Goal: Task Accomplishment & Management: Manage account settings

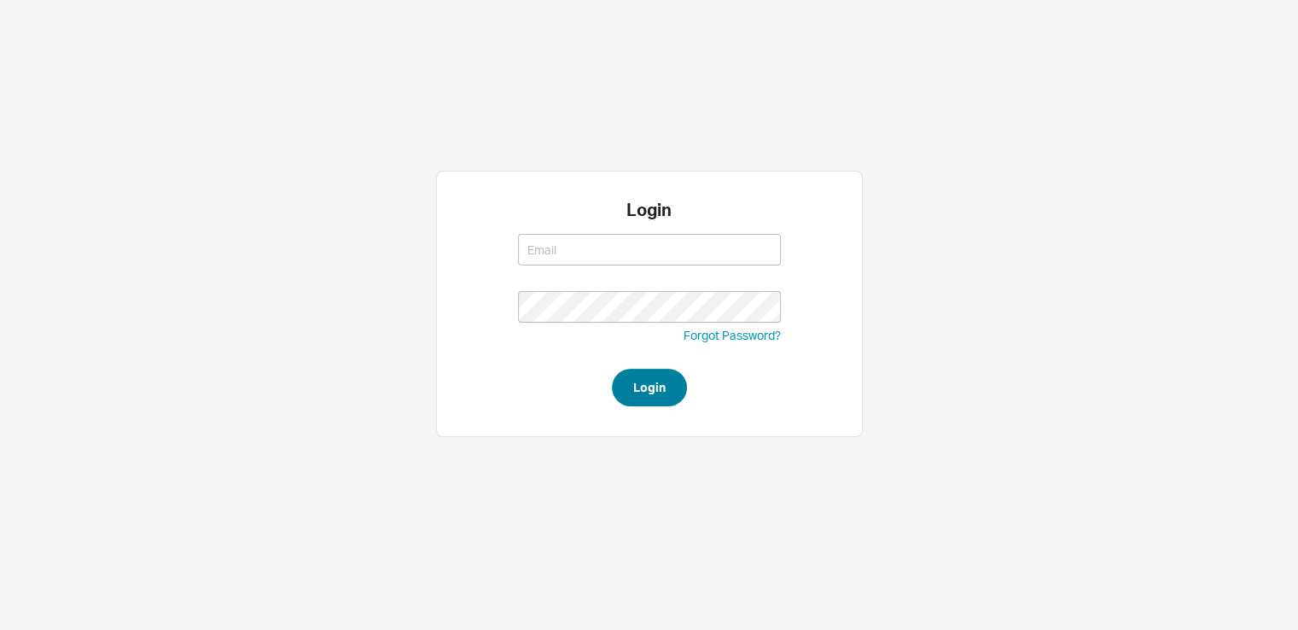
type input "[EMAIL_ADDRESS][DOMAIN_NAME]"
click at [635, 393] on button "Login" at bounding box center [649, 388] width 75 height 38
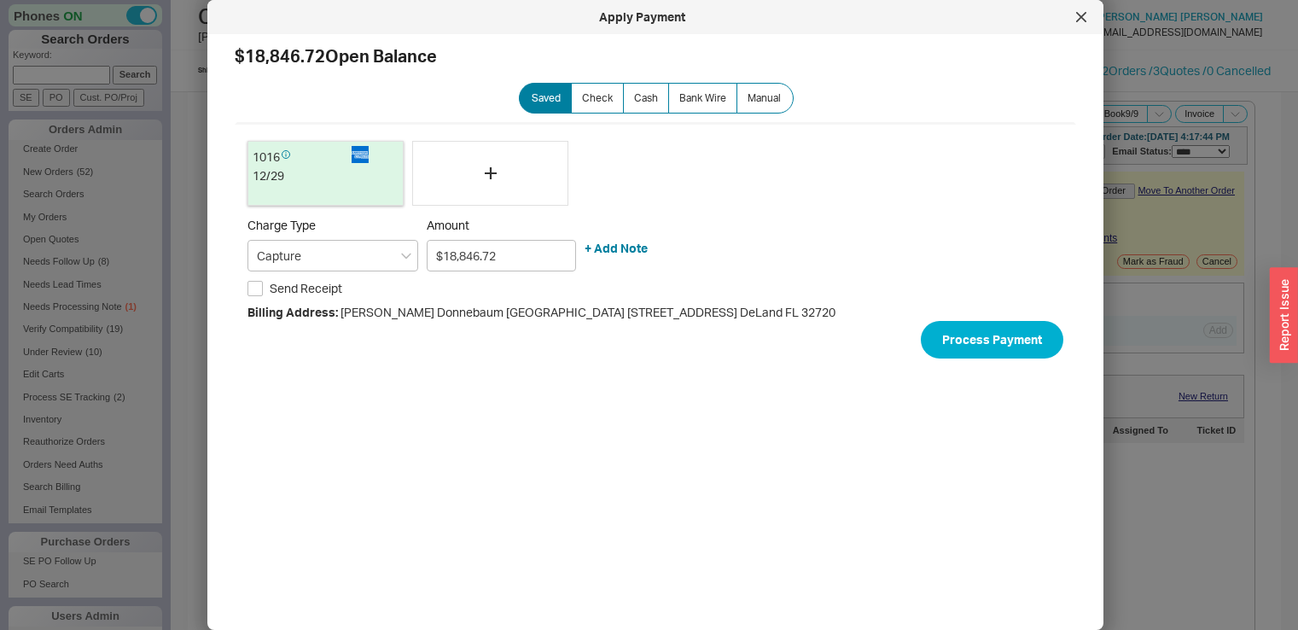
select select "*"
select select "LOW"
select select "3"
click at [1082, 17] on icon at bounding box center [1081, 17] width 9 height 9
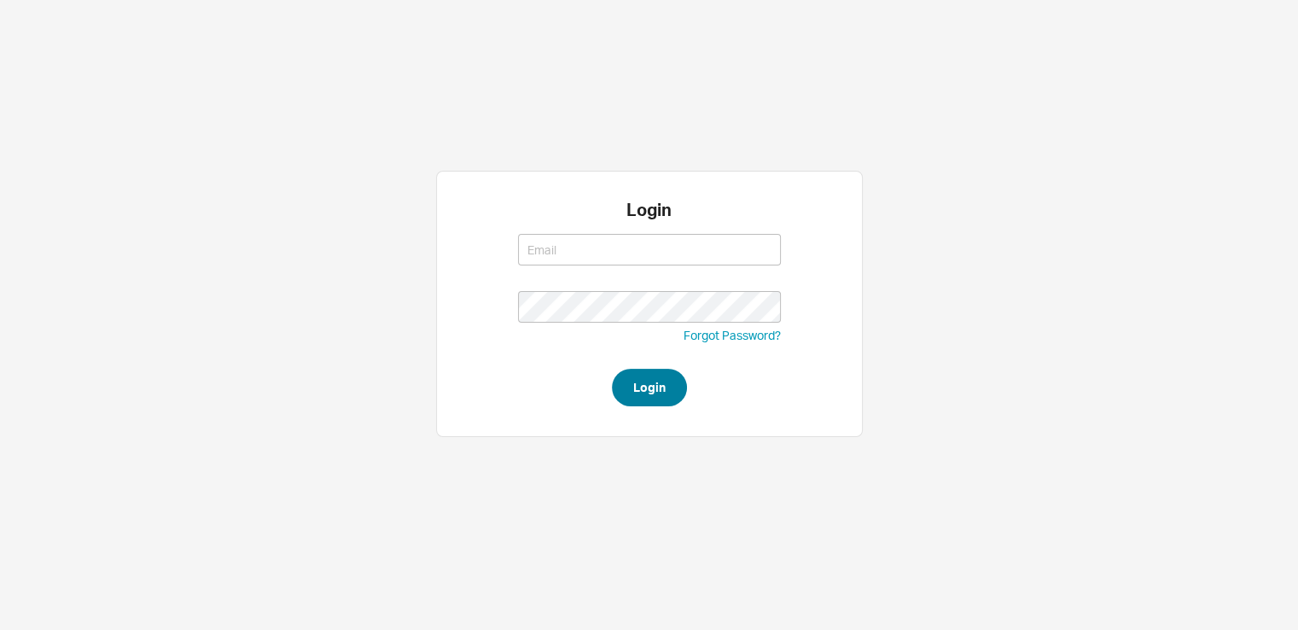
type input "[EMAIL_ADDRESS][DOMAIN_NAME]"
click at [656, 393] on button "Login" at bounding box center [649, 388] width 75 height 38
type input "[EMAIL_ADDRESS][DOMAIN_NAME]"
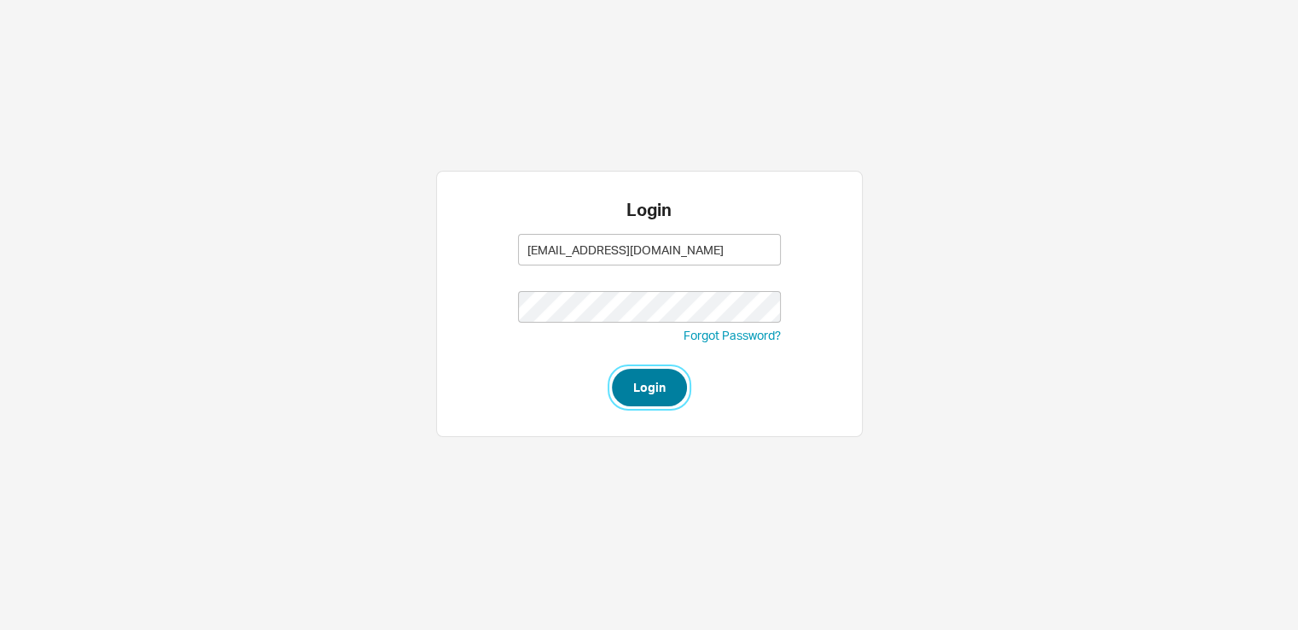
click at [648, 378] on button "Login" at bounding box center [649, 388] width 75 height 38
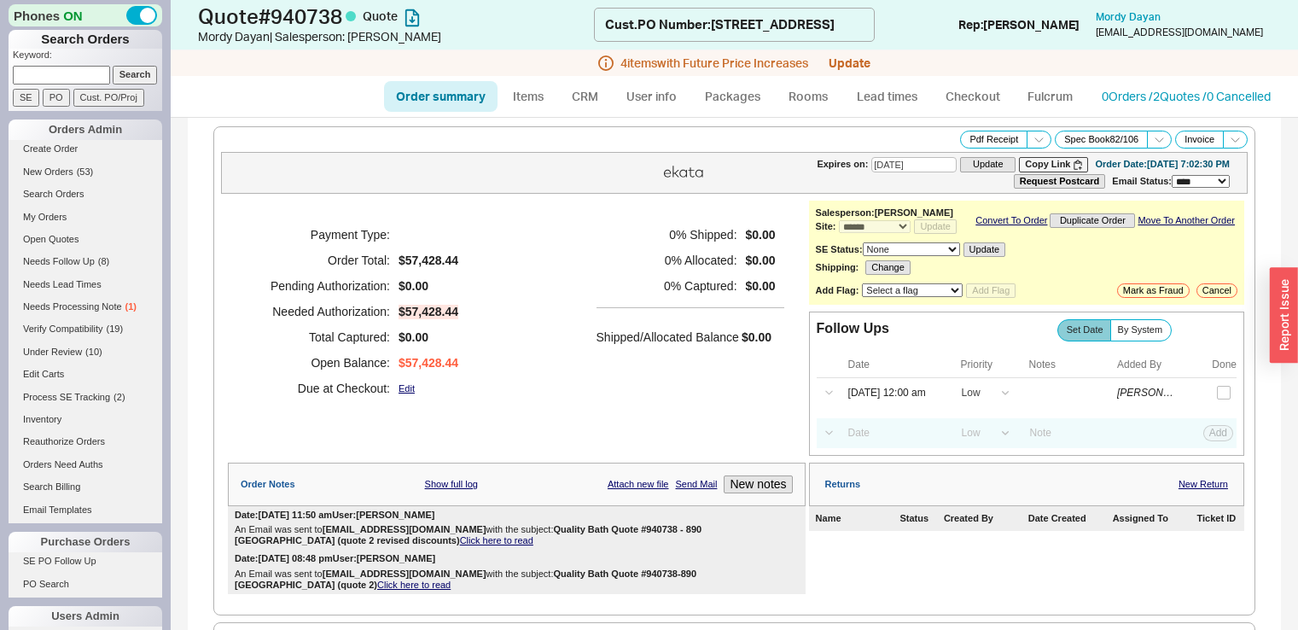
select select "*"
select select "LOW"
select select "3"
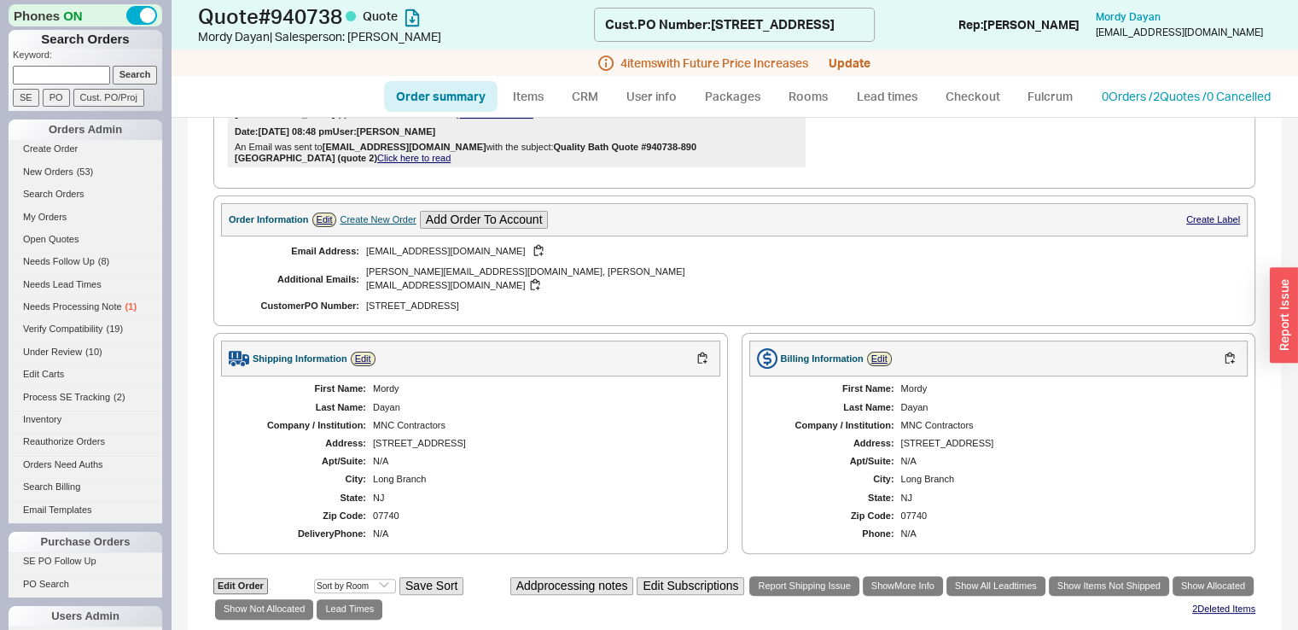
scroll to position [374, 0]
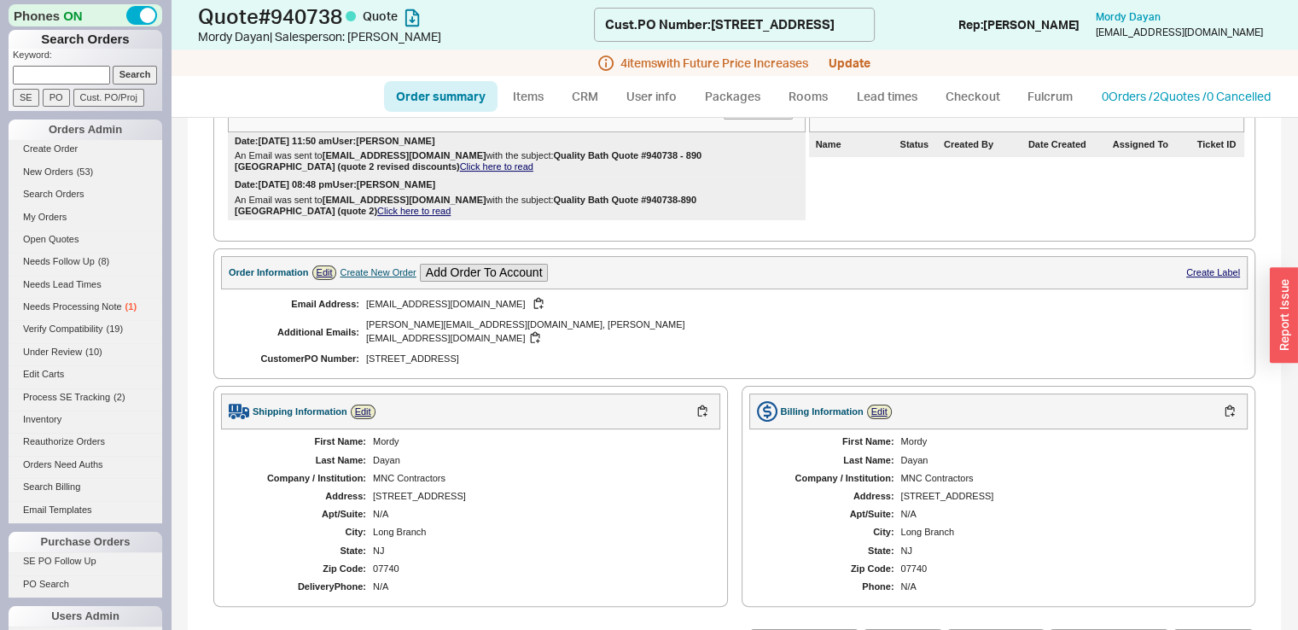
click at [371, 278] on div "Create New Order" at bounding box center [378, 272] width 76 height 11
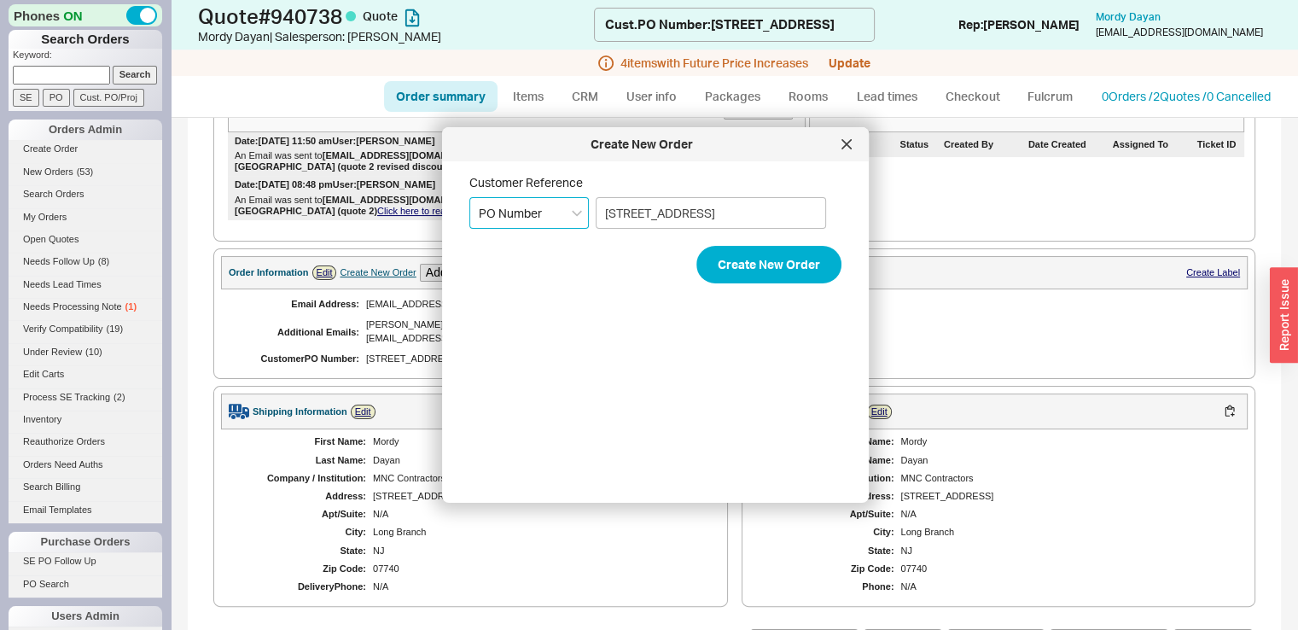
click at [577, 216] on select "Select an option PO Number Project Name" at bounding box center [528, 213] width 119 height 32
select select "Project Name"
click at [469, 197] on select "Select an option PO Number Project Name" at bounding box center [528, 213] width 119 height 32
click at [720, 258] on button "Create New Order" at bounding box center [768, 265] width 145 height 38
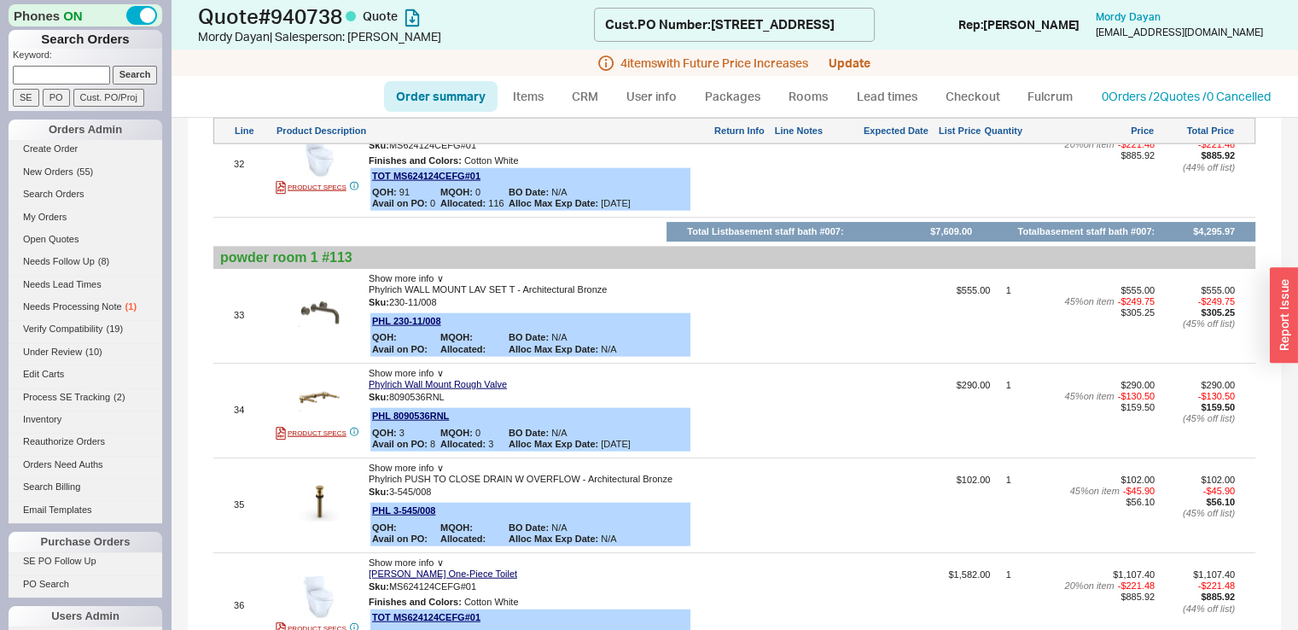
scroll to position [3997, 0]
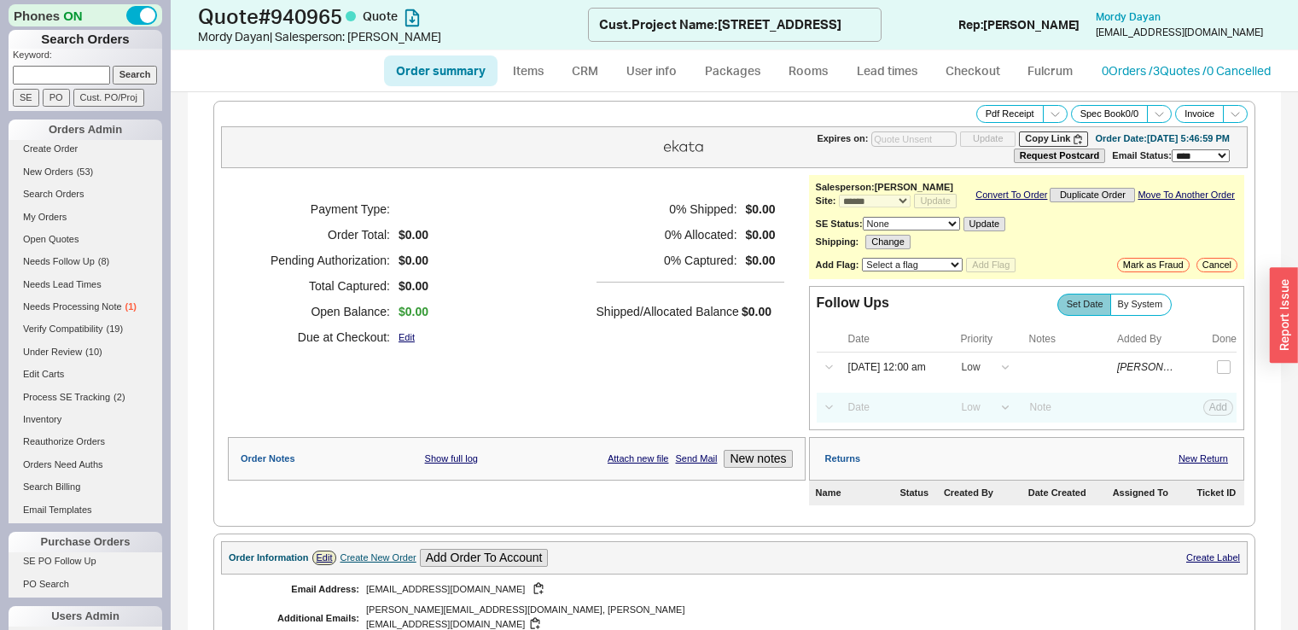
select select "*"
select select "LOW"
select select "3"
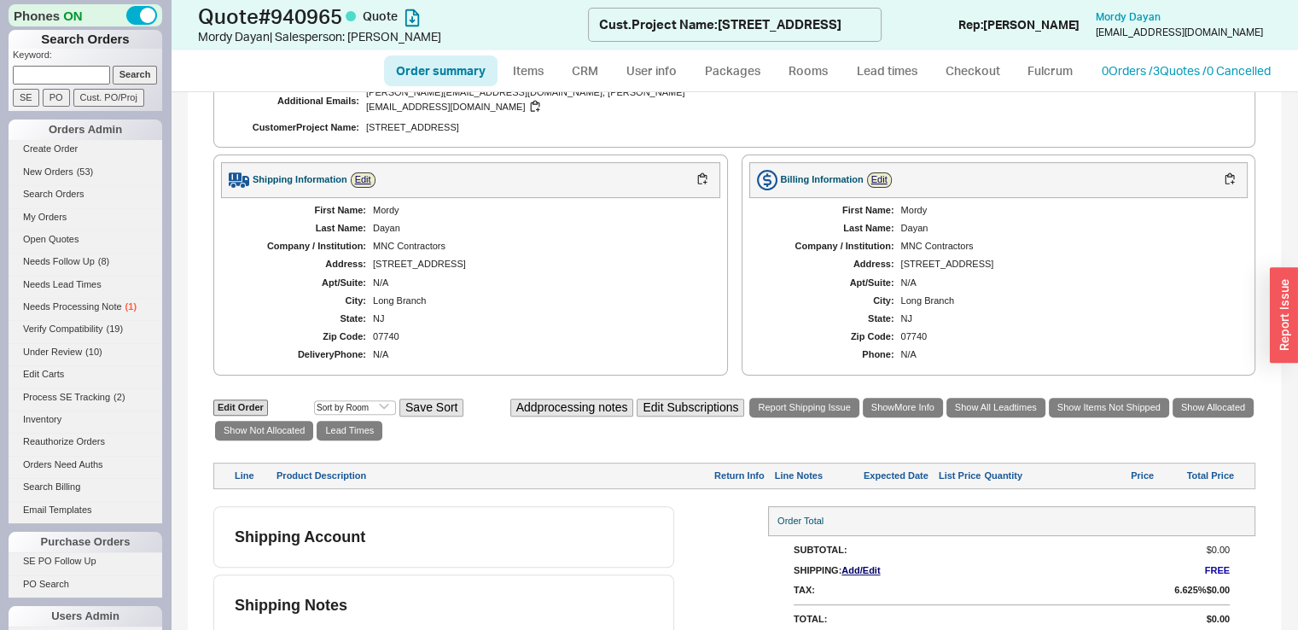
scroll to position [541, 0]
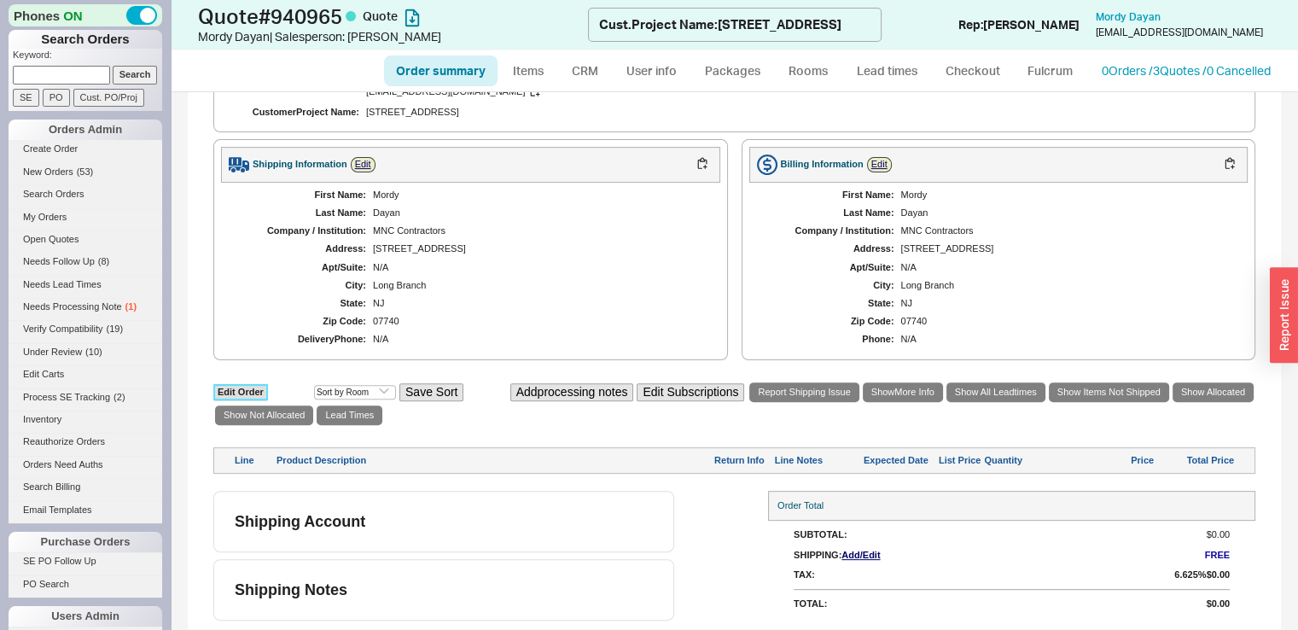
click at [259, 391] on link "Edit Order" at bounding box center [240, 392] width 55 height 16
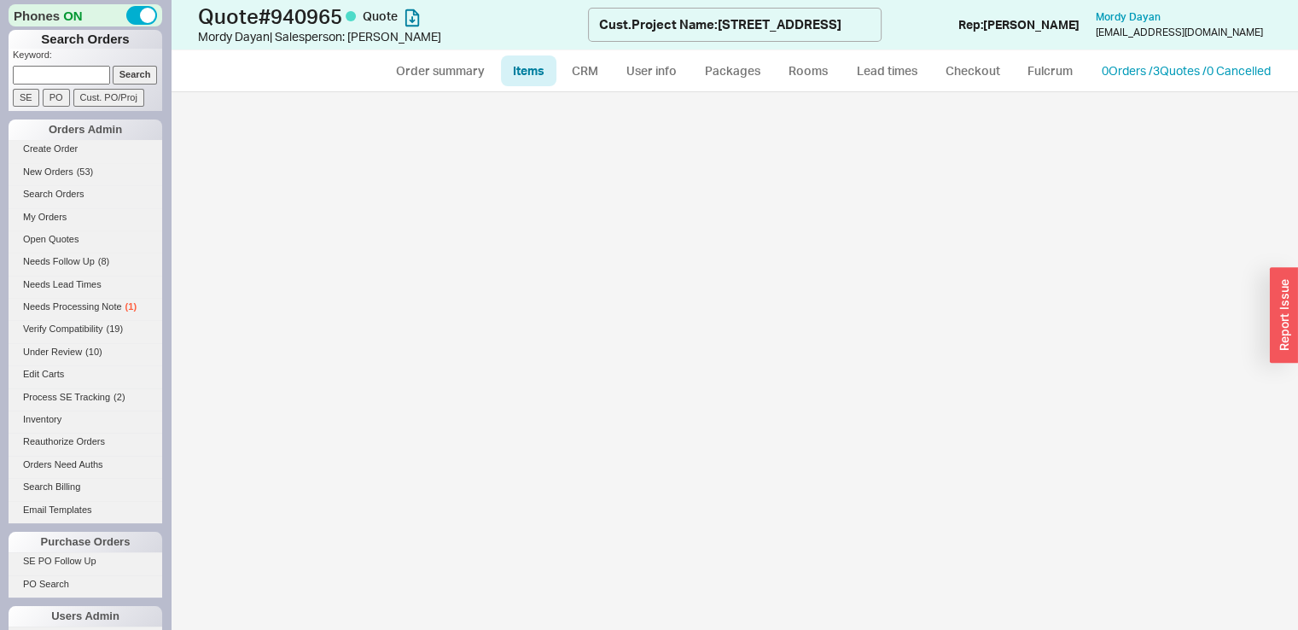
select select "3"
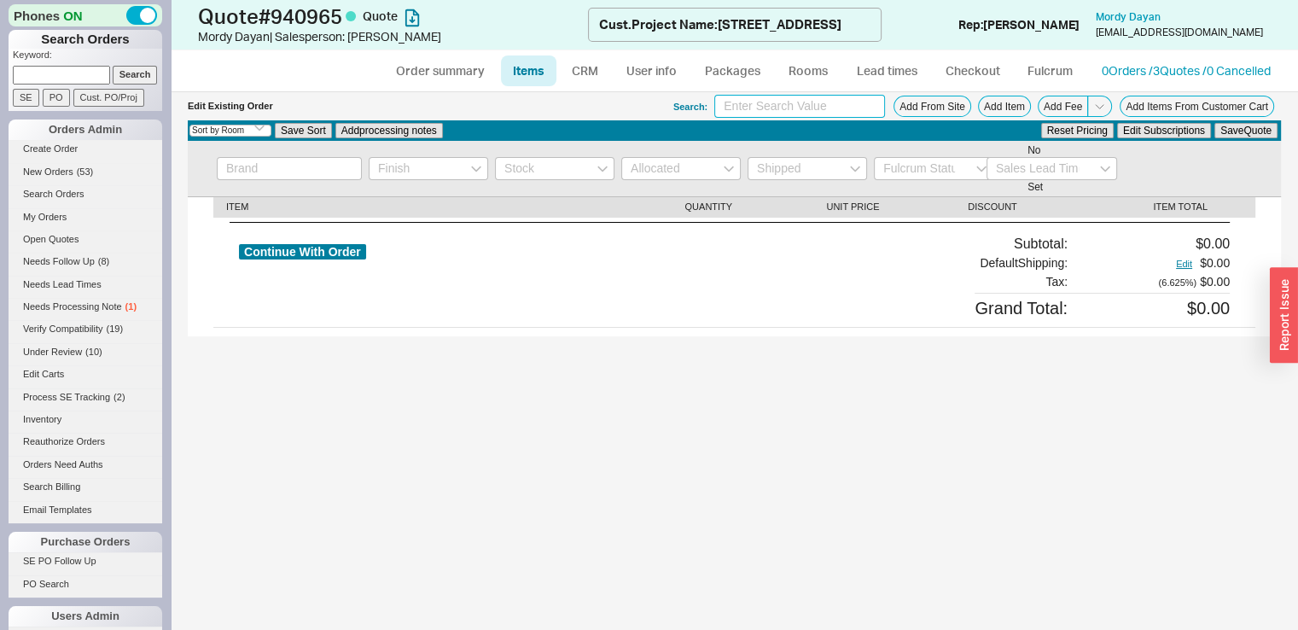
click at [833, 107] on input at bounding box center [799, 106] width 171 height 23
type input "artos wall faucet"
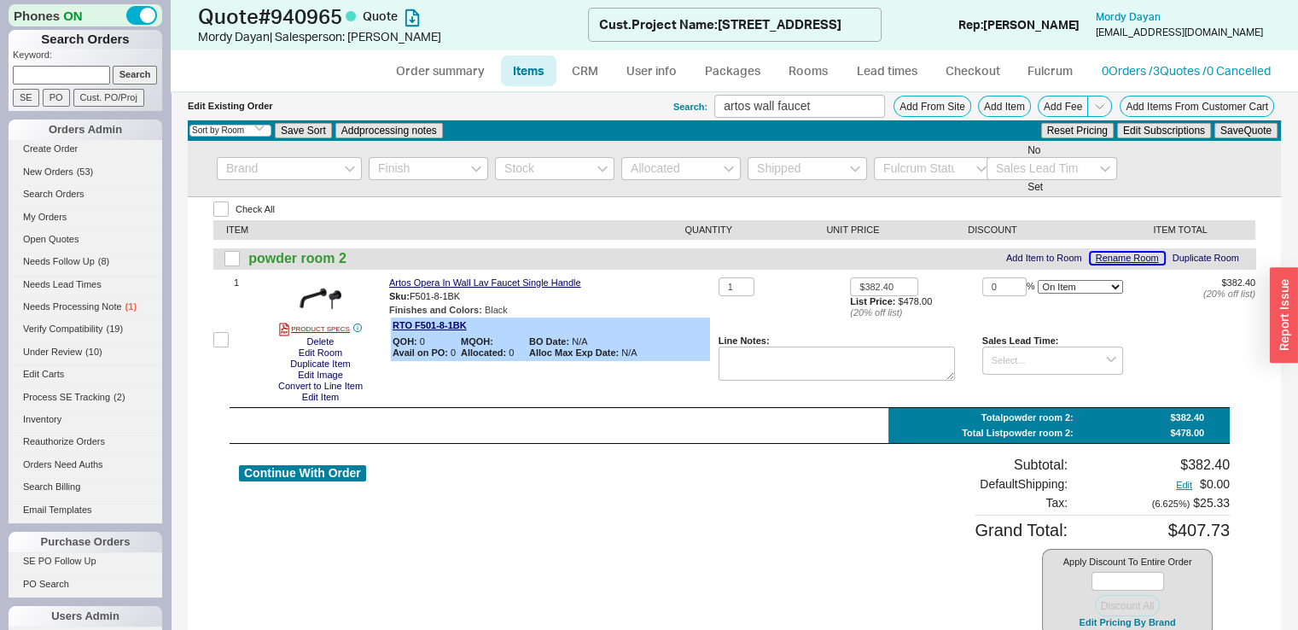
click at [1090, 257] on button "Rename Room" at bounding box center [1126, 258] width 73 height 11
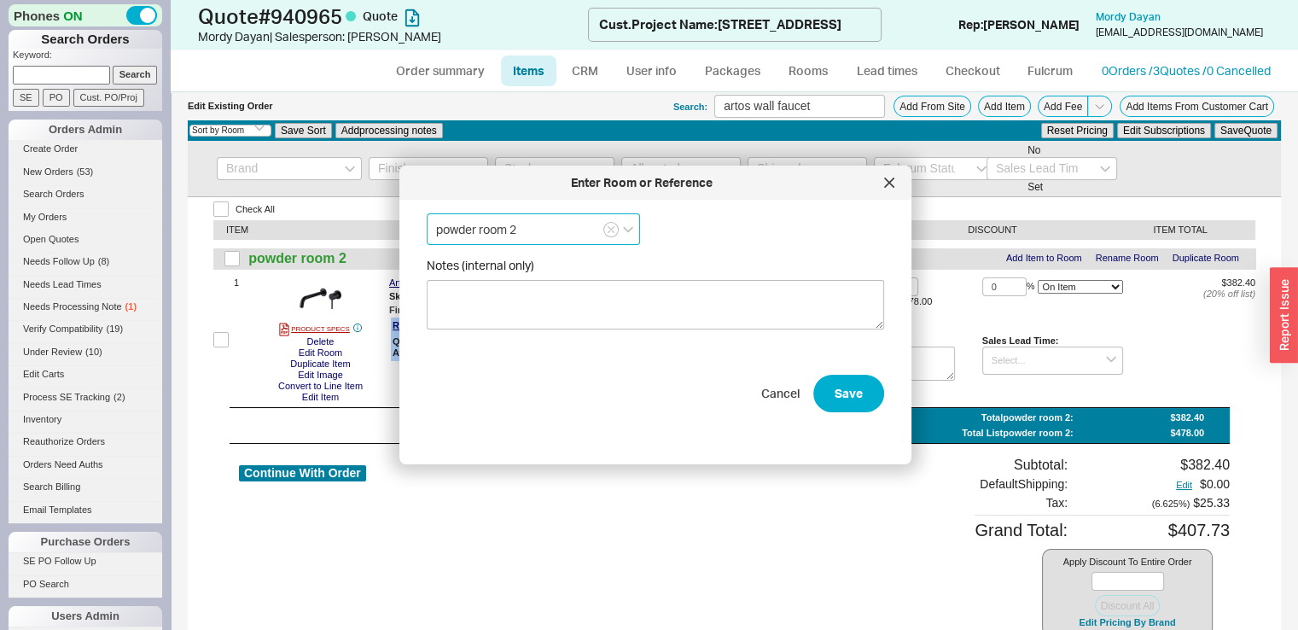
drag, startPoint x: 559, startPoint y: 224, endPoint x: 423, endPoint y: 298, distance: 154.6
click at [423, 298] on div "Enter Room or Reference powder room 2 Notes (internal only) Cancel Save" at bounding box center [655, 315] width 512 height 299
click at [582, 269] on icon "create option basement powder room 010" at bounding box center [521, 273] width 170 height 32
type input "basement powder room 010"
click at [830, 399] on button "Save" at bounding box center [848, 394] width 71 height 38
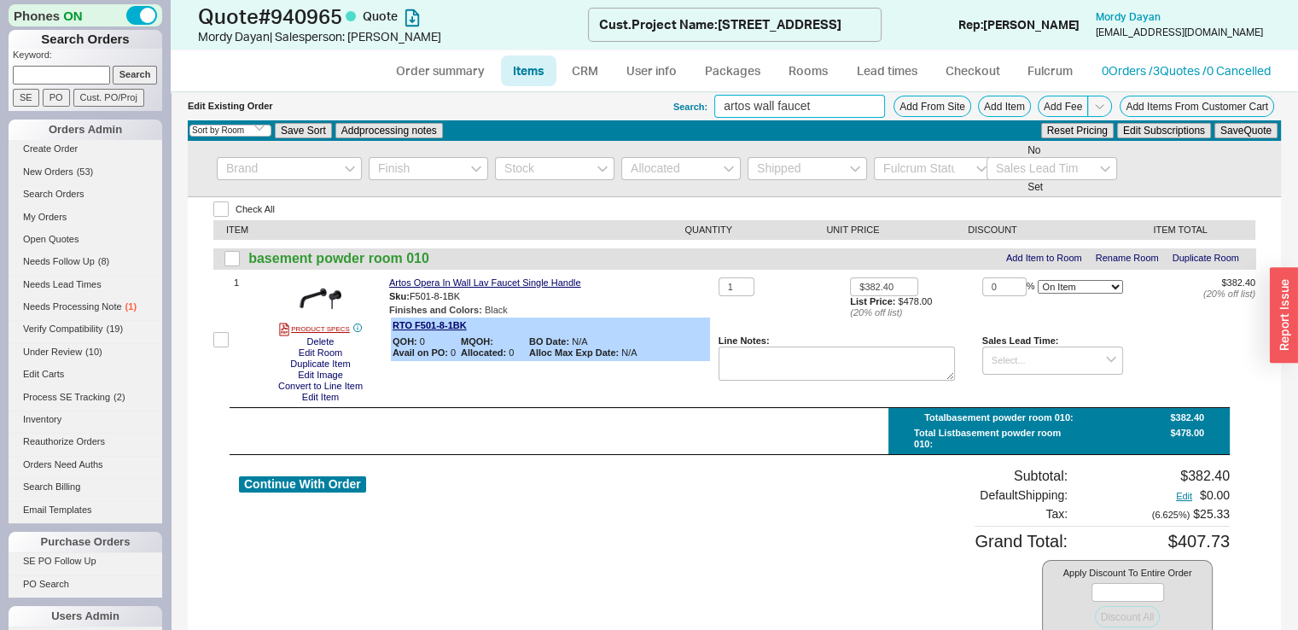
click at [857, 100] on input "artos wall faucet" at bounding box center [799, 106] width 171 height 23
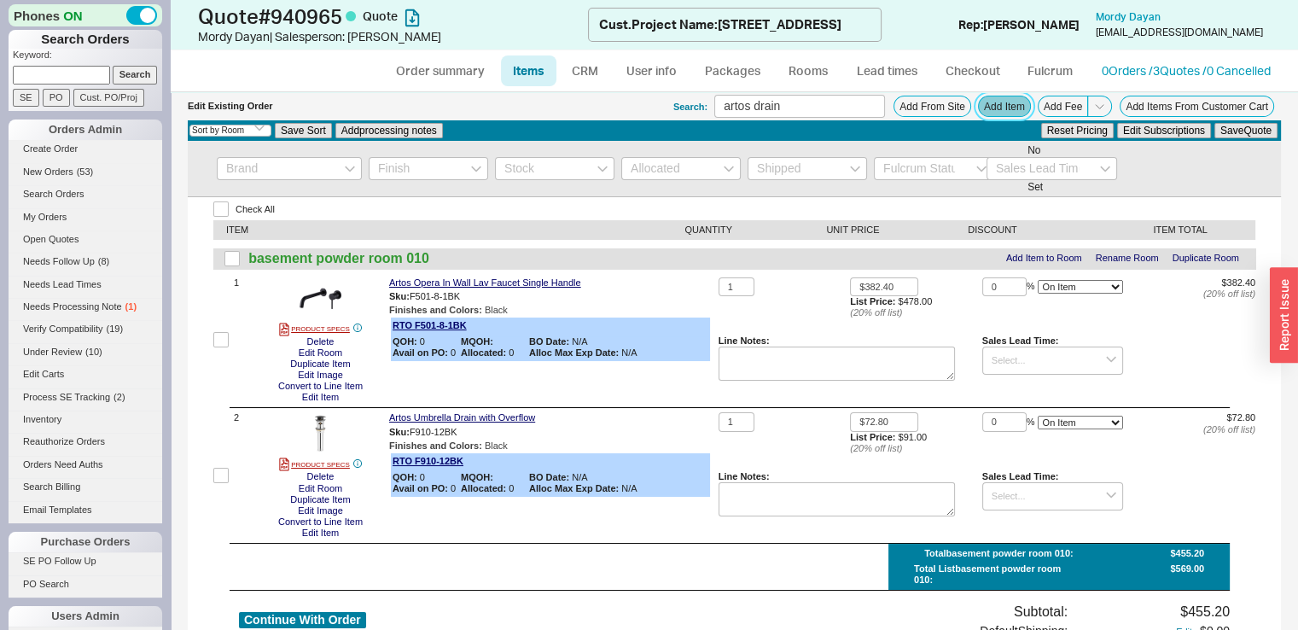
click at [991, 97] on button "Add Item" at bounding box center [1004, 106] width 53 height 21
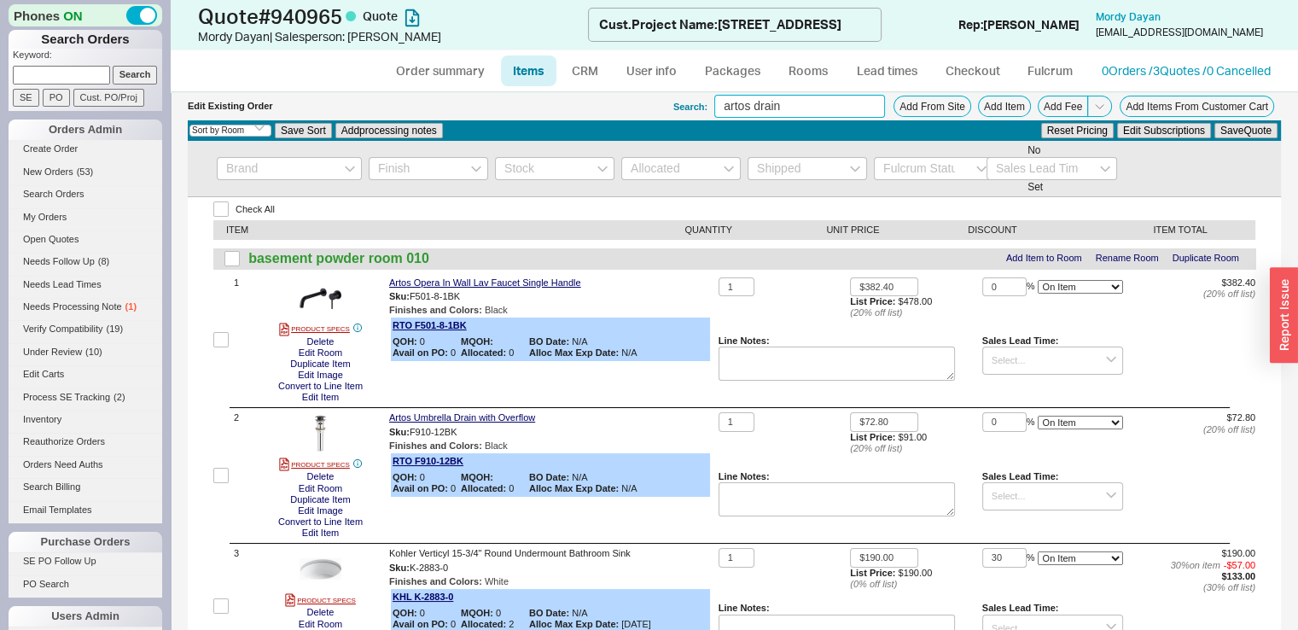
click at [851, 100] on input "artos drain" at bounding box center [799, 106] width 171 height 23
click at [851, 102] on input "artos drain" at bounding box center [799, 106] width 171 height 23
click at [850, 102] on input "artos drain" at bounding box center [799, 106] width 171 height 23
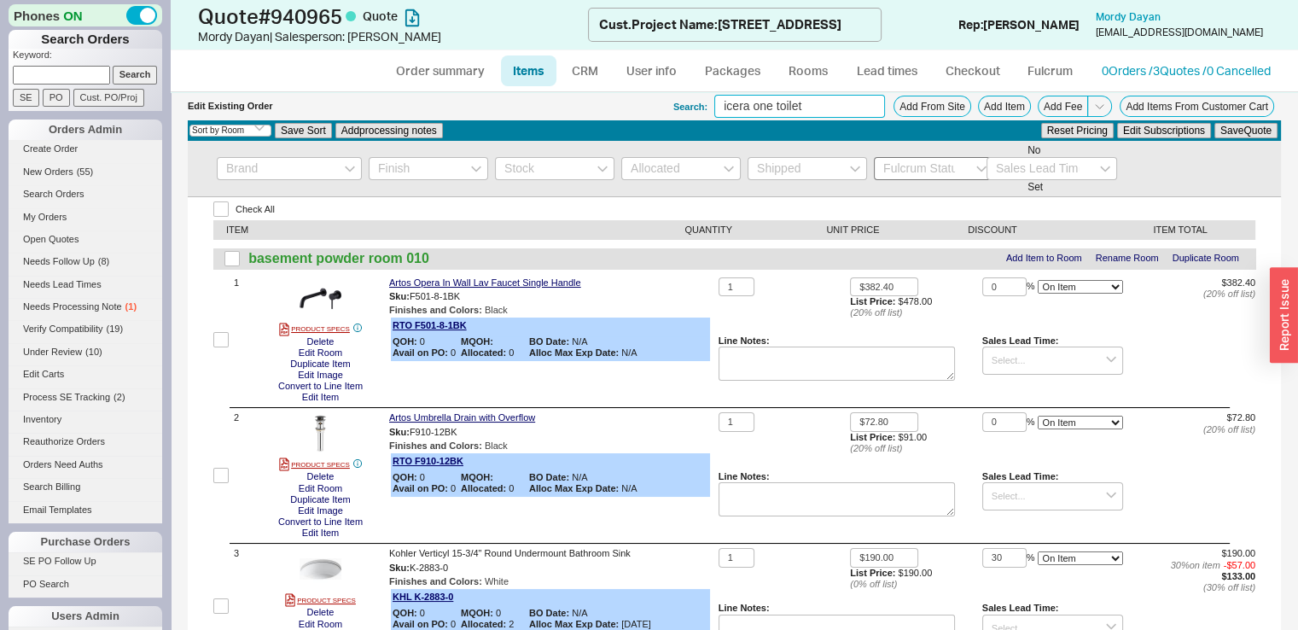
type input "icera one toilet"
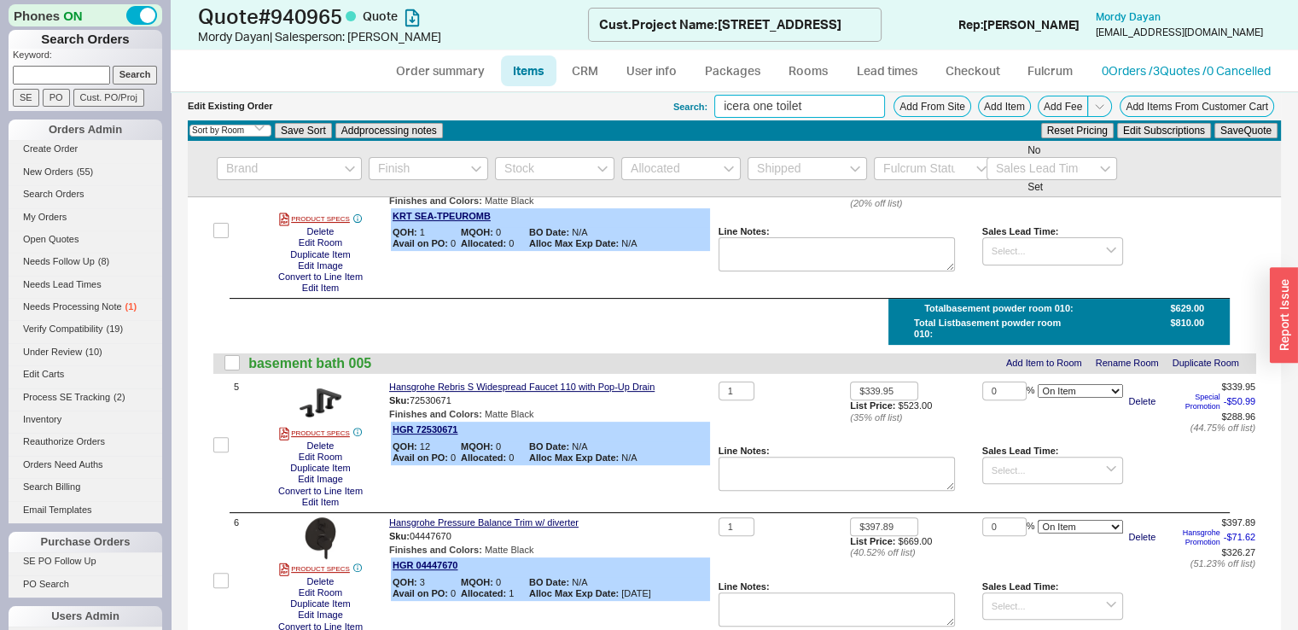
scroll to position [495, 0]
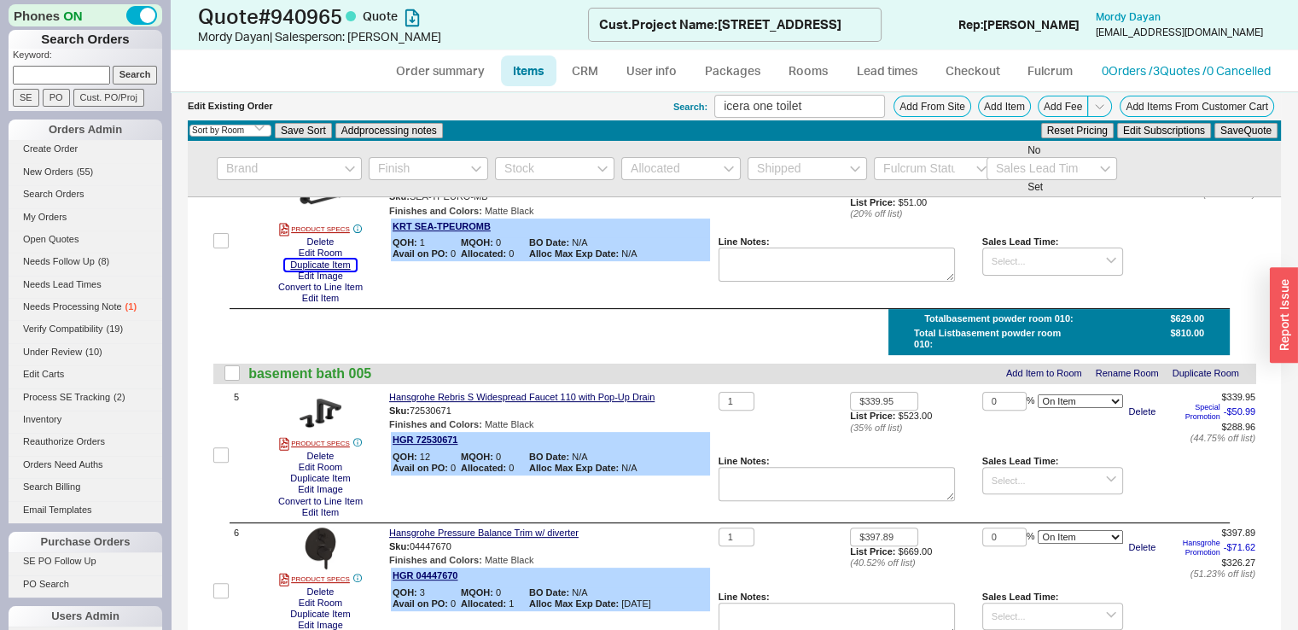
click at [343, 266] on button "Duplicate Item" at bounding box center [320, 264] width 70 height 11
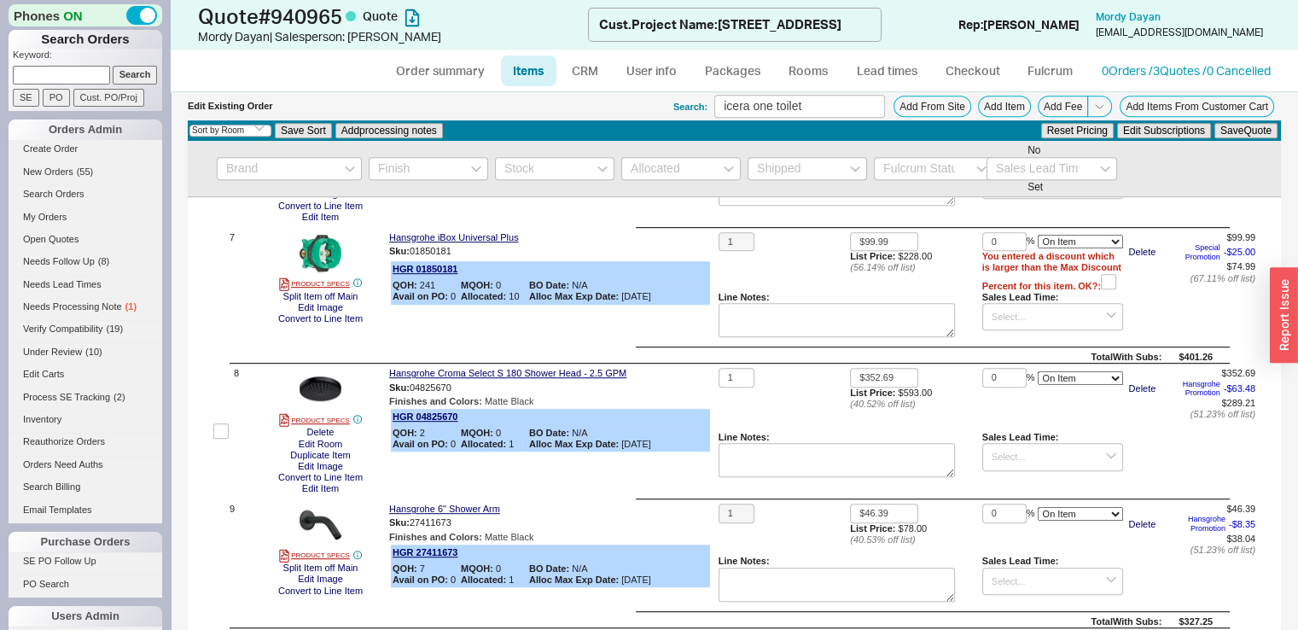
scroll to position [922, 0]
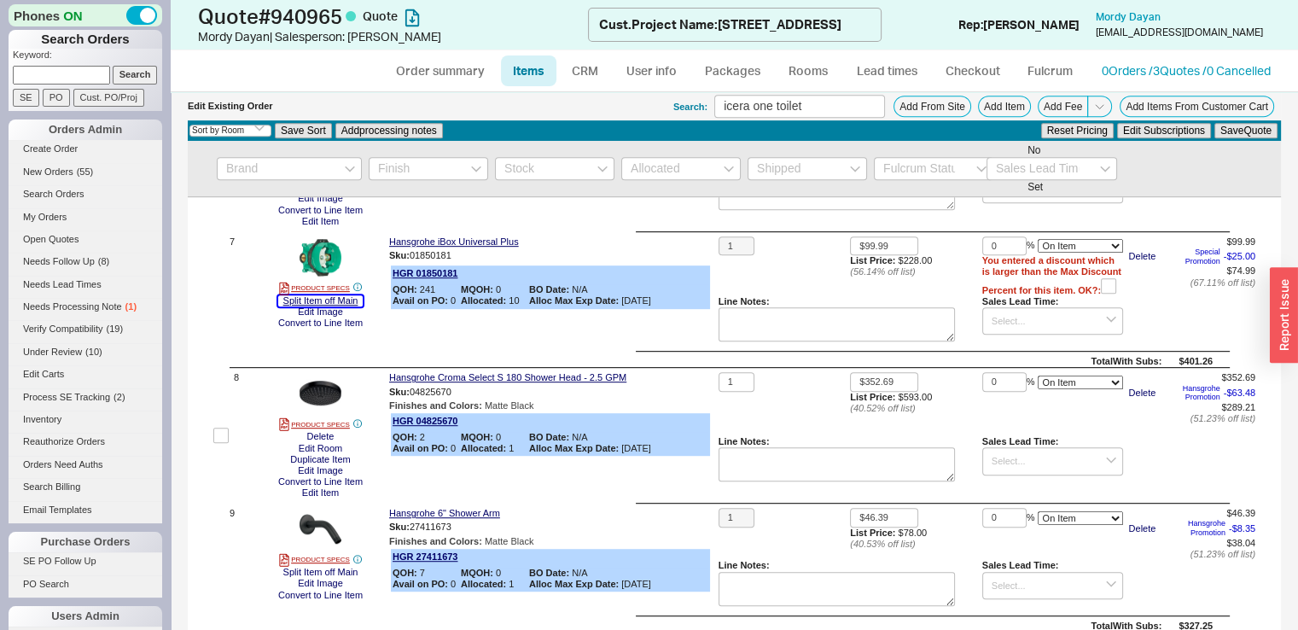
click at [345, 305] on button "Split Item off Main" at bounding box center [320, 300] width 85 height 11
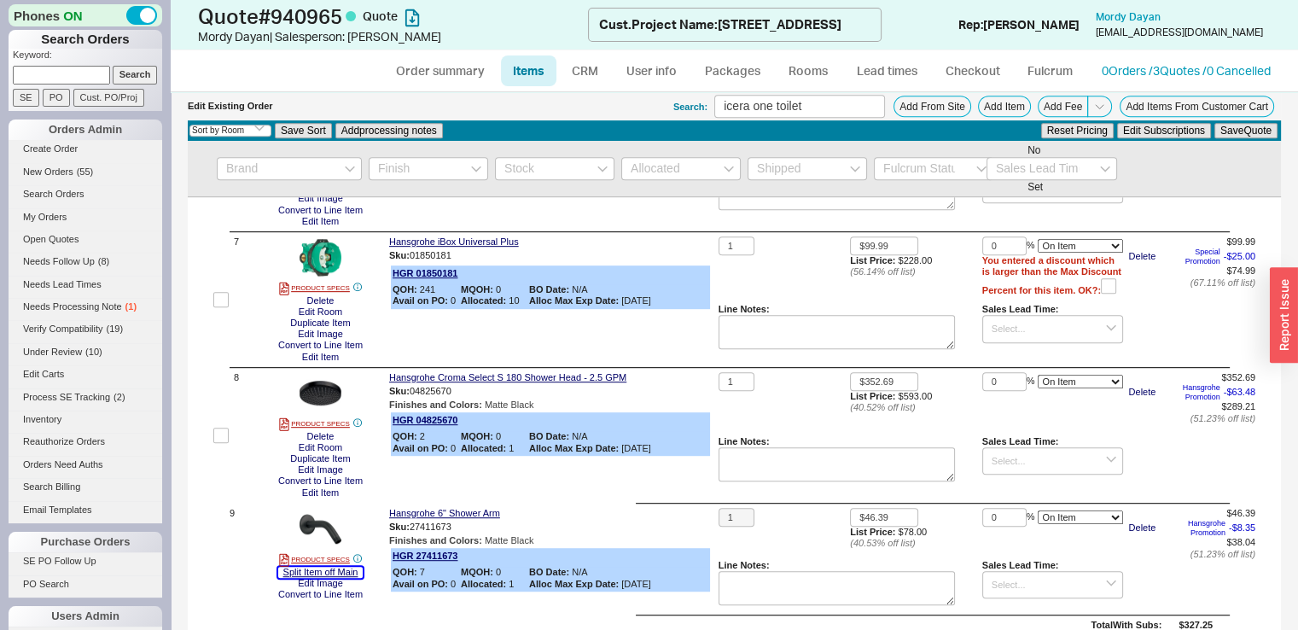
click at [349, 578] on button "Split Item off Main" at bounding box center [320, 572] width 85 height 11
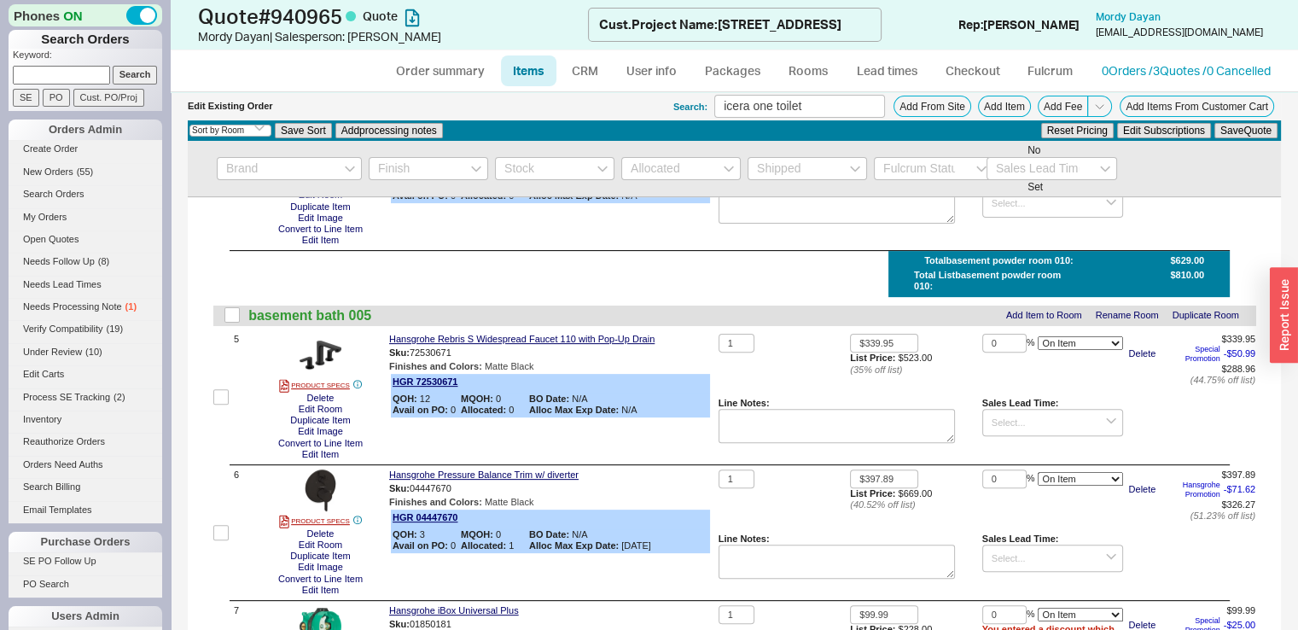
scroll to position [545, 0]
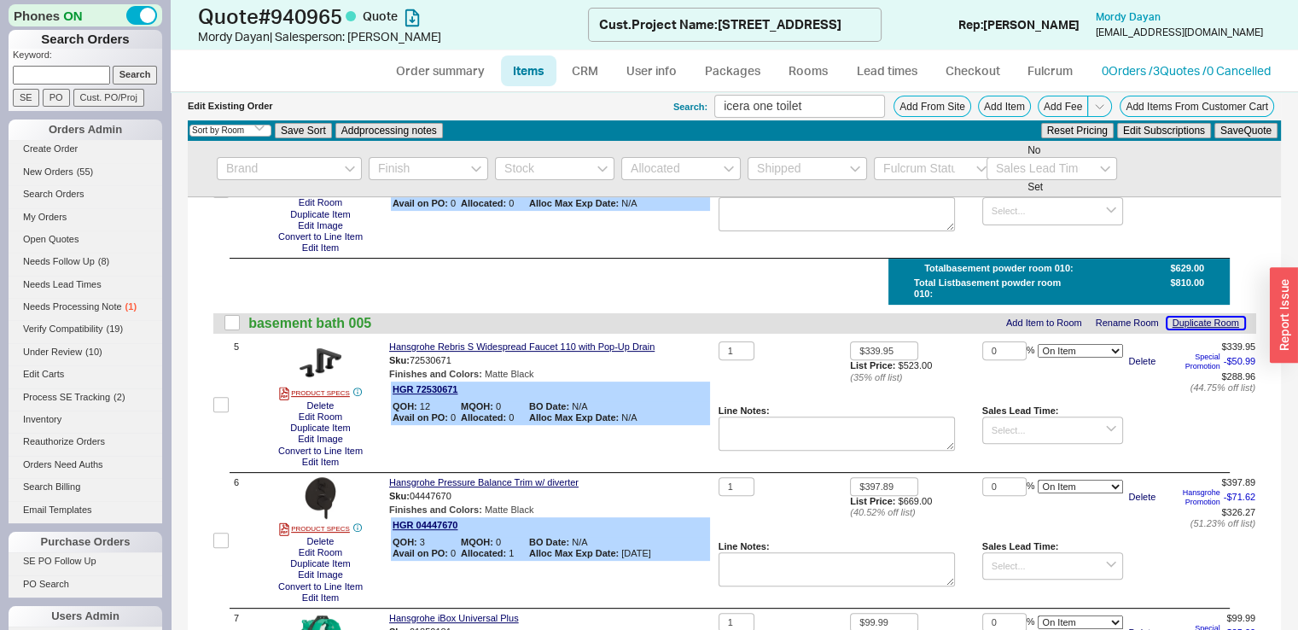
click at [1178, 322] on button "Duplicate Room" at bounding box center [1205, 322] width 77 height 11
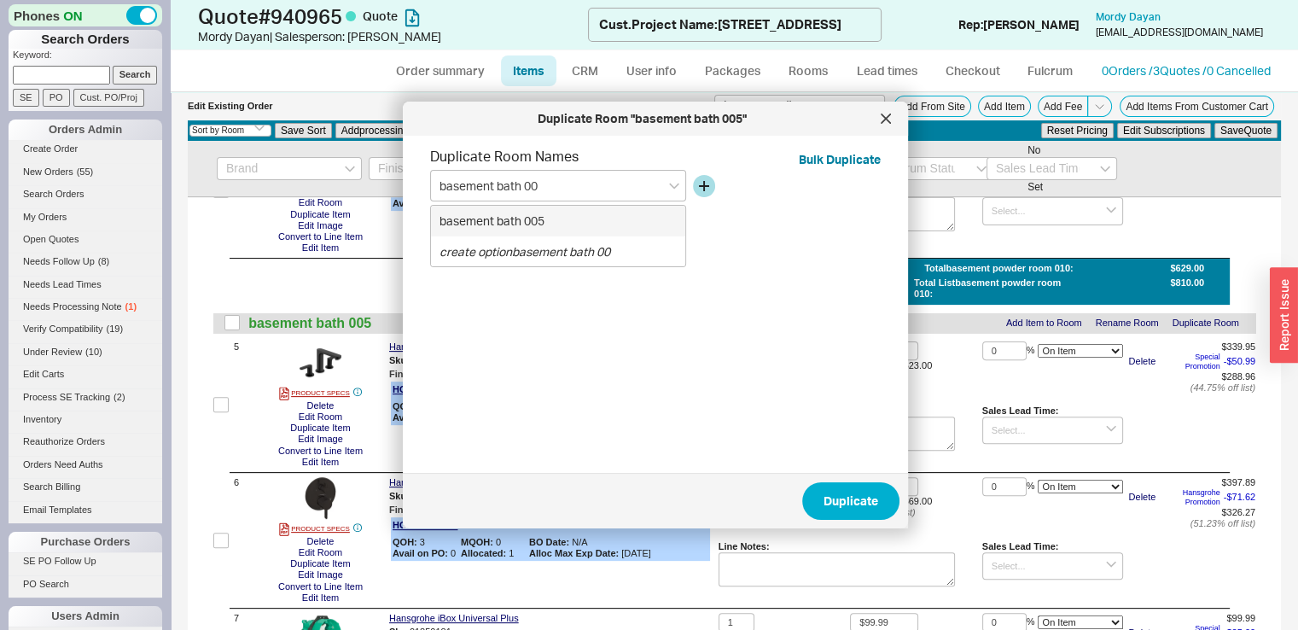
type input "basement bath 007"
click at [614, 224] on icon "create option basement bath 007" at bounding box center [527, 220] width 177 height 15
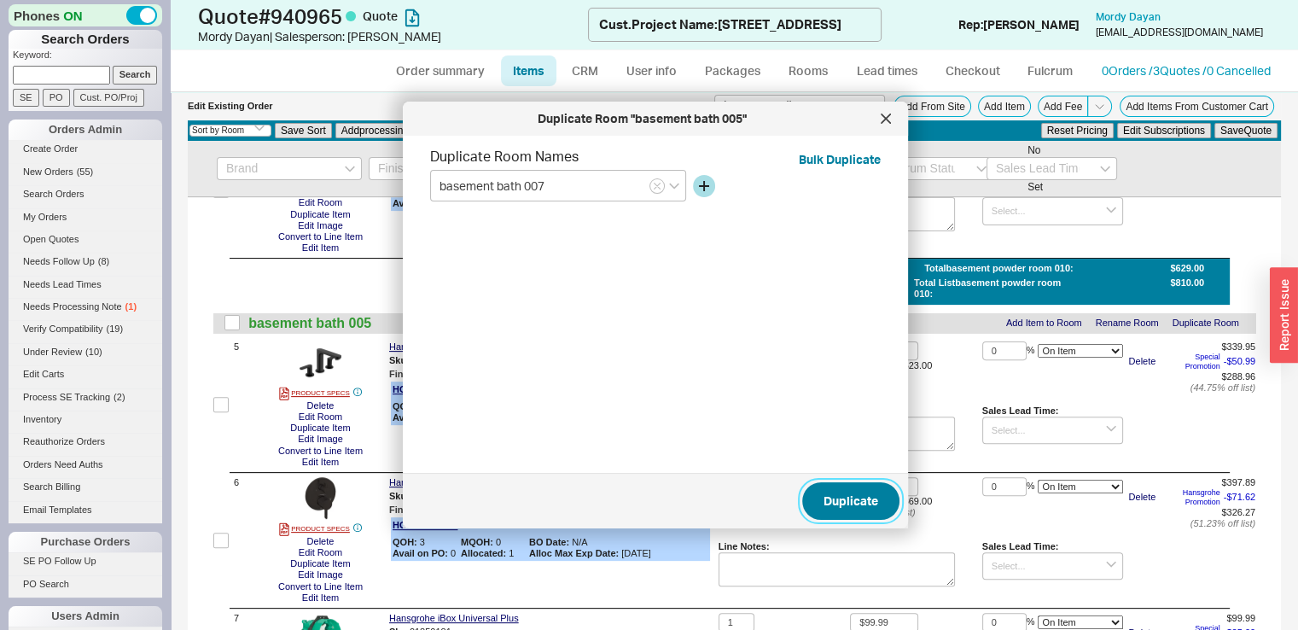
click at [852, 499] on button "Duplicate" at bounding box center [850, 501] width 97 height 38
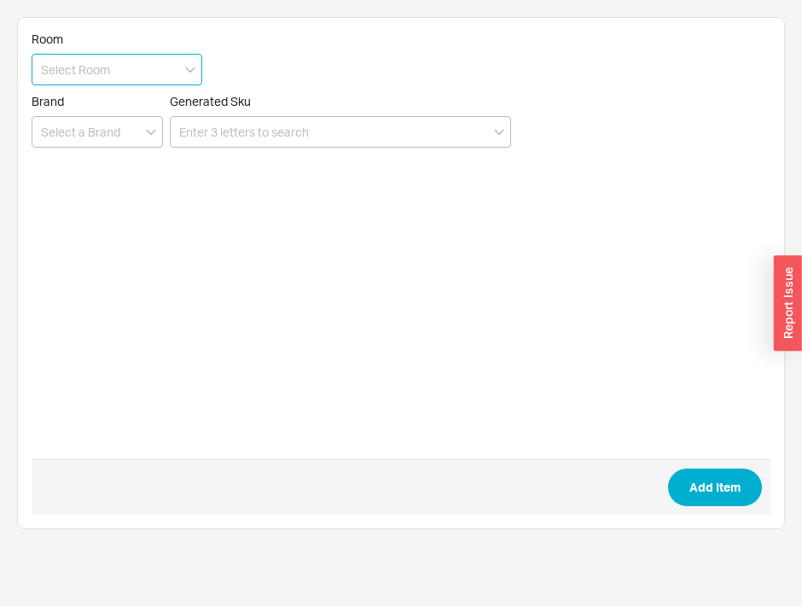
click at [114, 59] on input at bounding box center [117, 70] width 171 height 32
click at [109, 95] on div "basement powder room 010" at bounding box center [116, 105] width 169 height 31
type input "basement powder room 010"
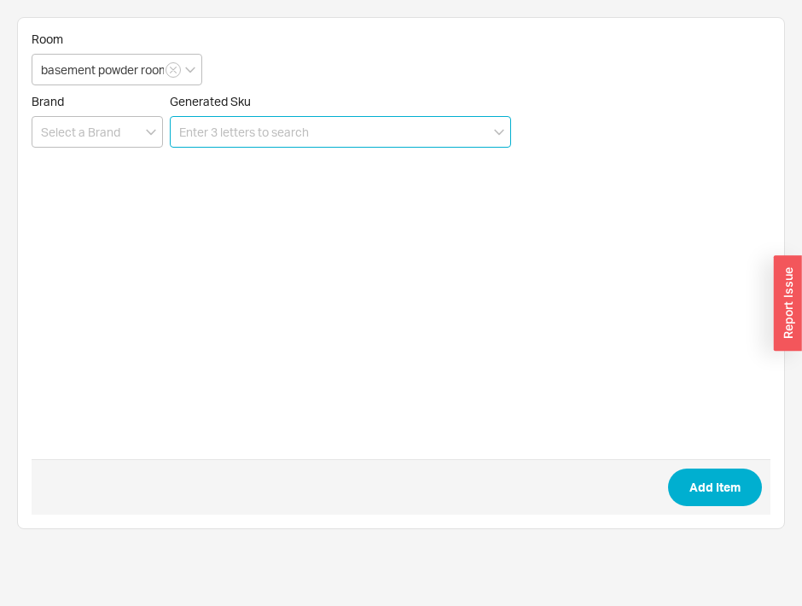
click at [196, 146] on input at bounding box center [340, 132] width 341 height 32
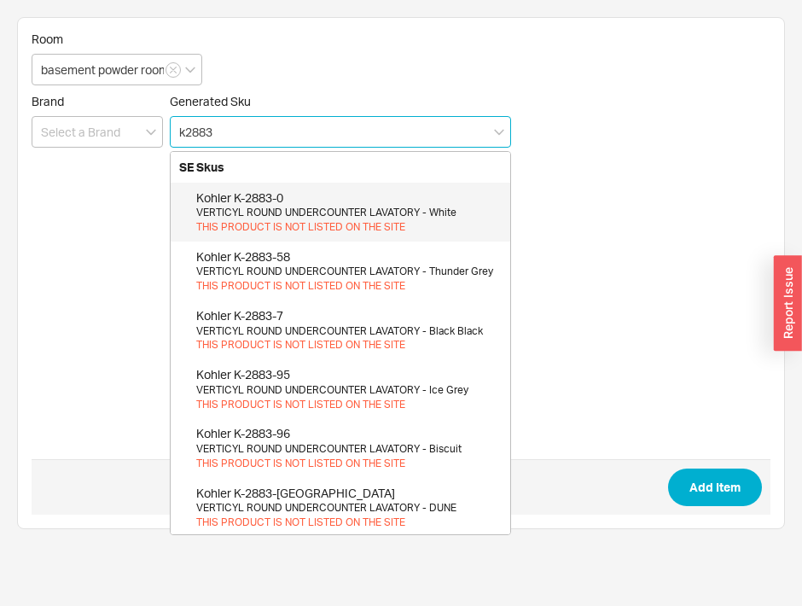
click at [270, 201] on div "Kohler K-2883-0" at bounding box center [348, 197] width 305 height 17
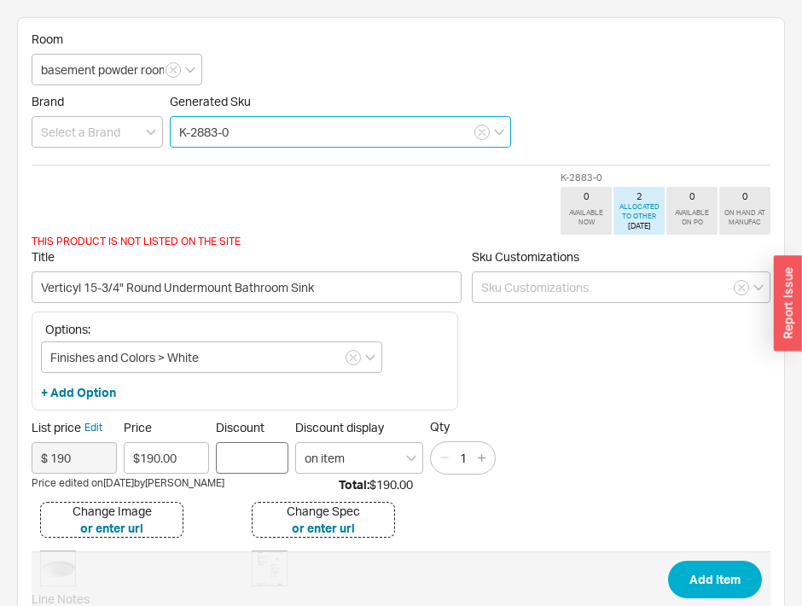
type input "K-2883-0"
click at [260, 460] on input "Discount" at bounding box center [252, 458] width 73 height 32
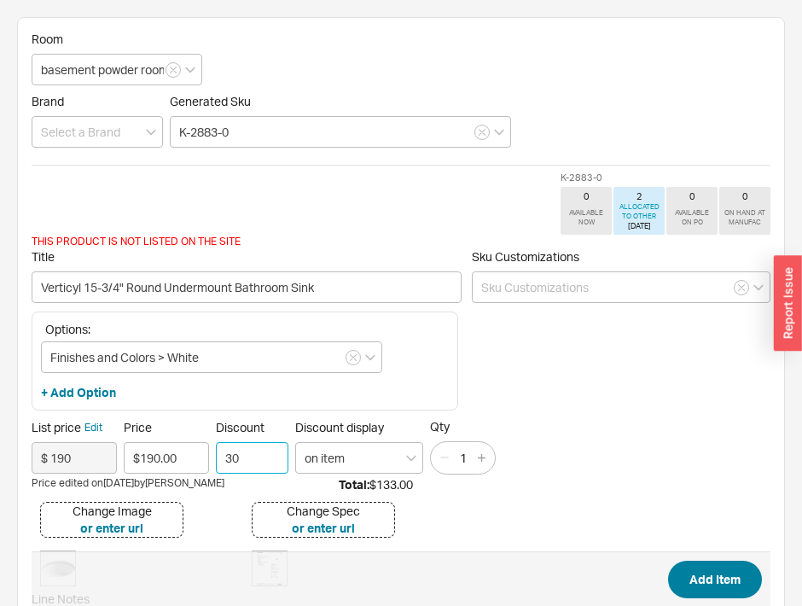
type input "30"
click at [734, 576] on button "Add Item" at bounding box center [715, 580] width 94 height 38
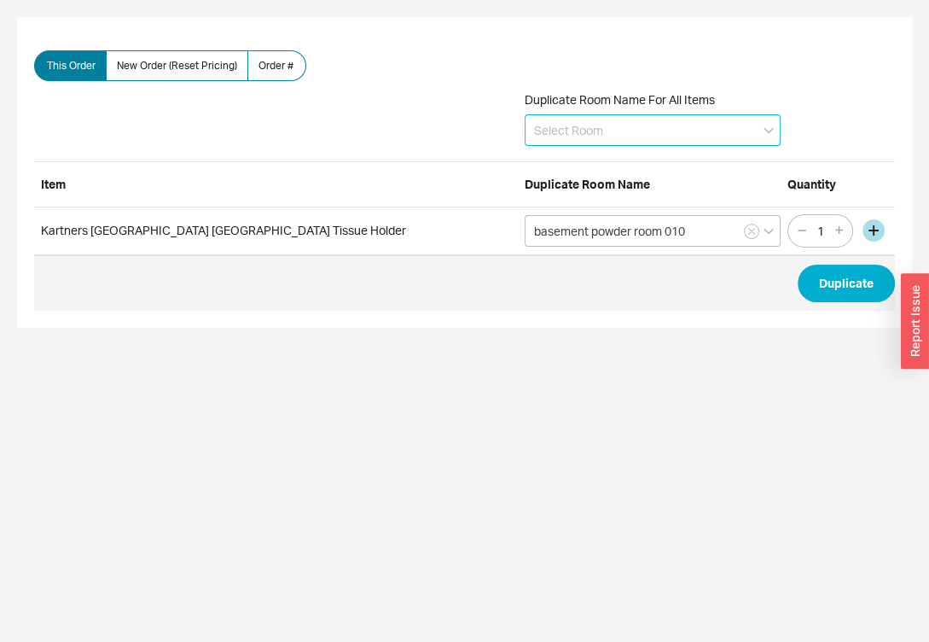
click at [635, 125] on input at bounding box center [653, 130] width 256 height 32
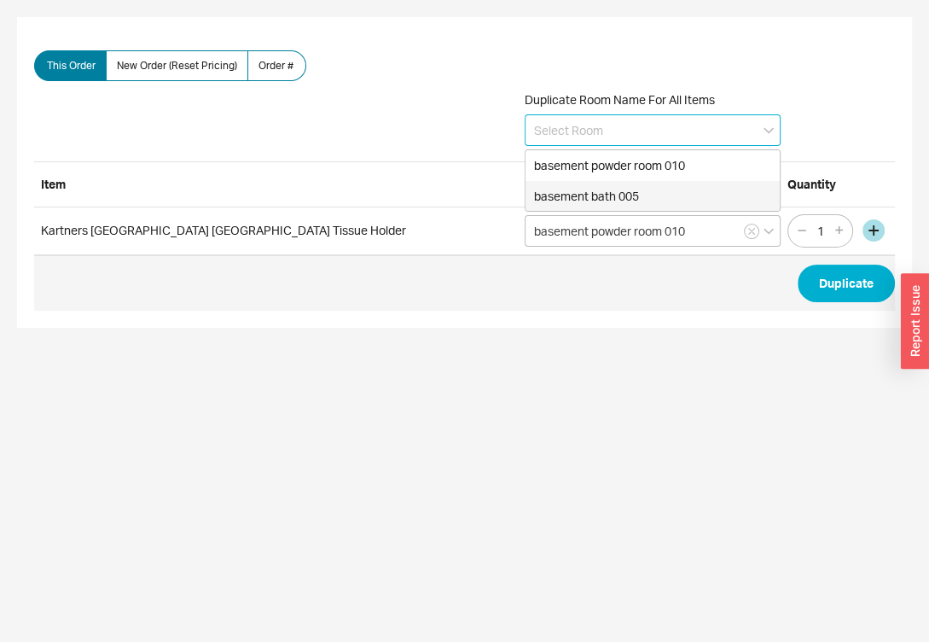
click at [630, 194] on div "basement bath 005" at bounding box center [653, 196] width 254 height 31
type input "basement bath 005"
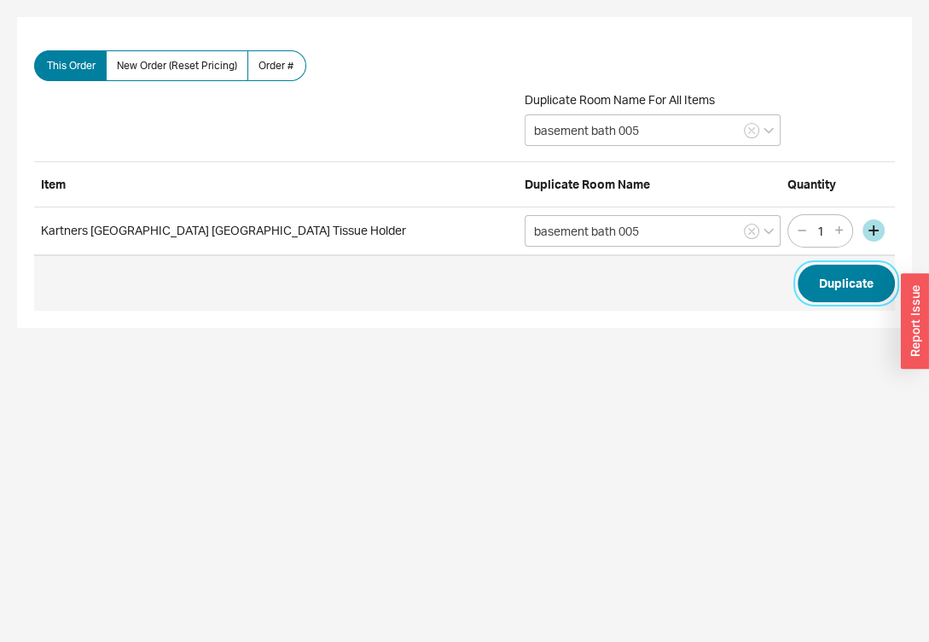
click at [867, 289] on button "Duplicate" at bounding box center [846, 284] width 97 height 38
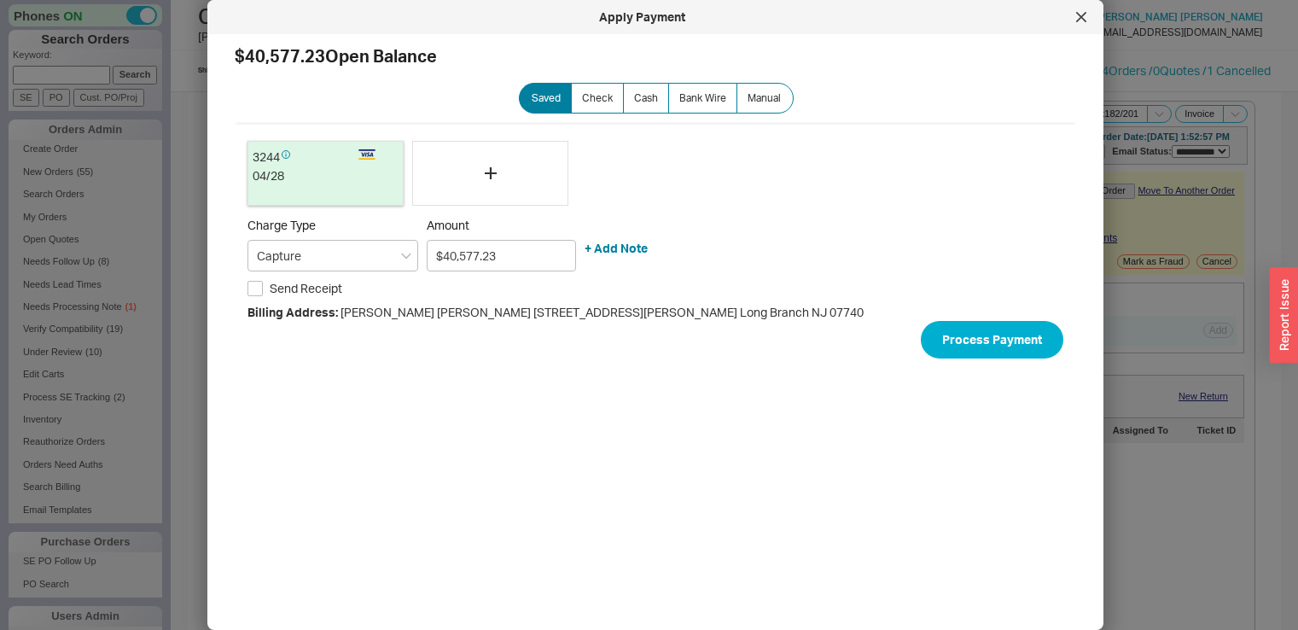
select select "**"
select select "*"
select select "LOW"
select select "3"
click at [1084, 19] on icon at bounding box center [1081, 17] width 10 height 10
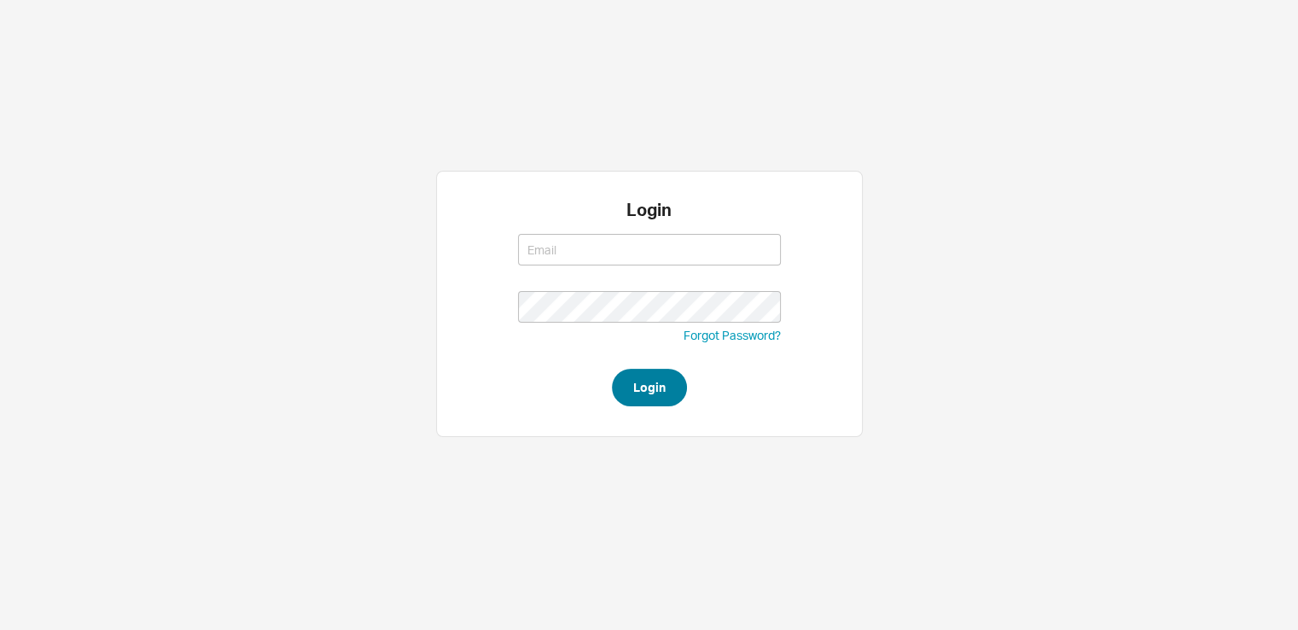
type input "[EMAIL_ADDRESS][DOMAIN_NAME]"
click at [637, 403] on button "Login" at bounding box center [649, 388] width 75 height 38
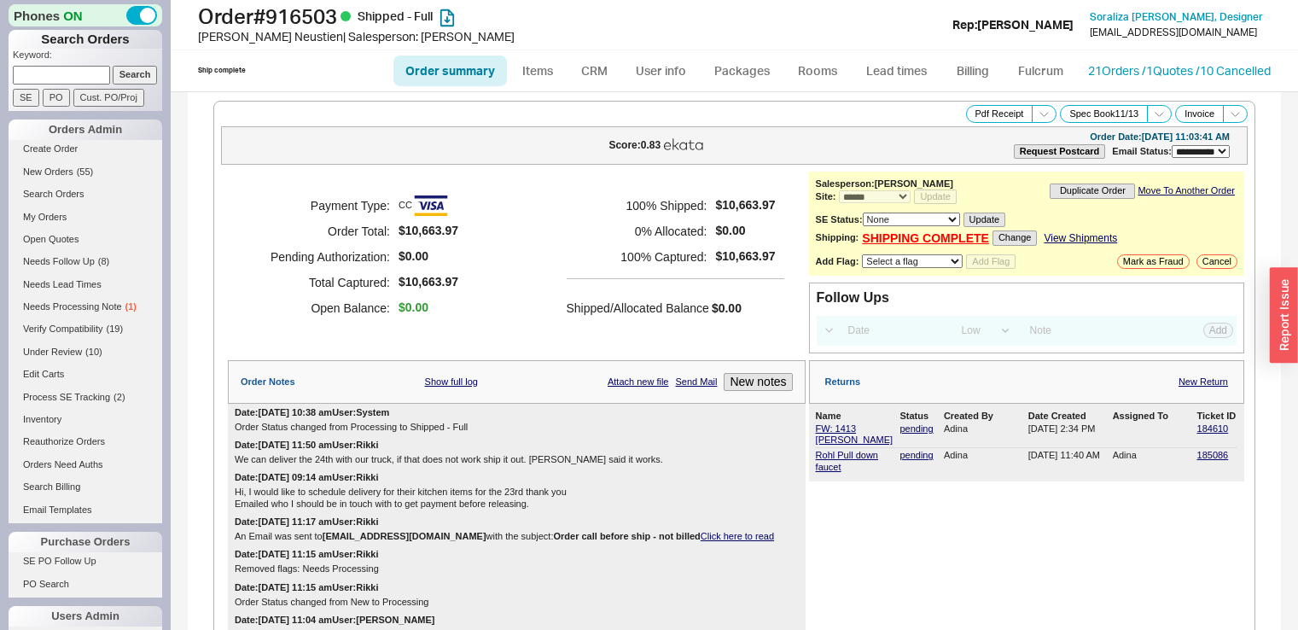
select select "**"
select select "*"
select select "LOW"
select select "3"
